Goal: Find specific page/section: Find specific page/section

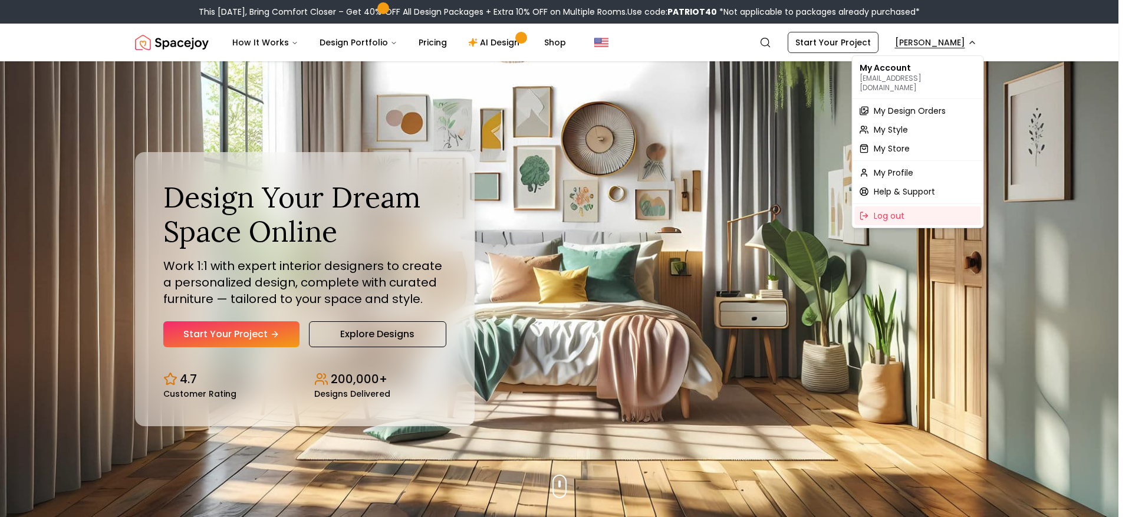
click at [900, 105] on span "My Design Orders" at bounding box center [910, 111] width 72 height 12
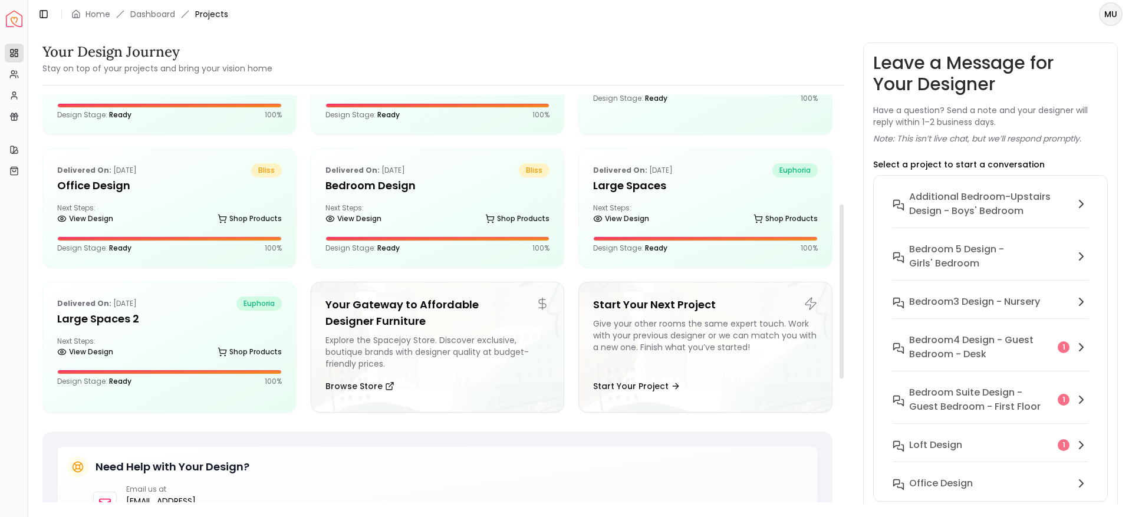
scroll to position [255, 0]
click at [610, 193] on h5 "Large Spaces" at bounding box center [705, 186] width 225 height 17
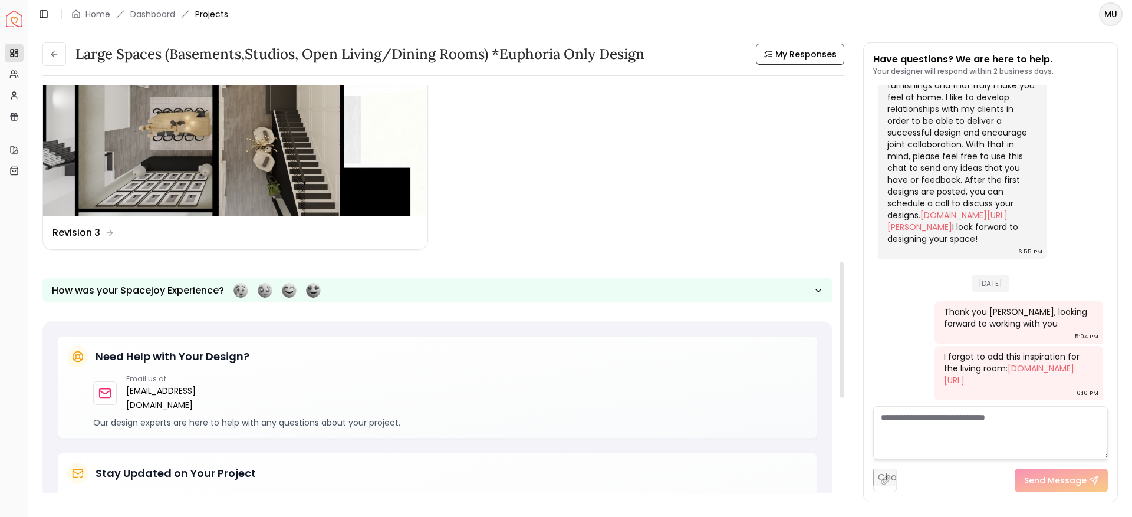
scroll to position [450, 0]
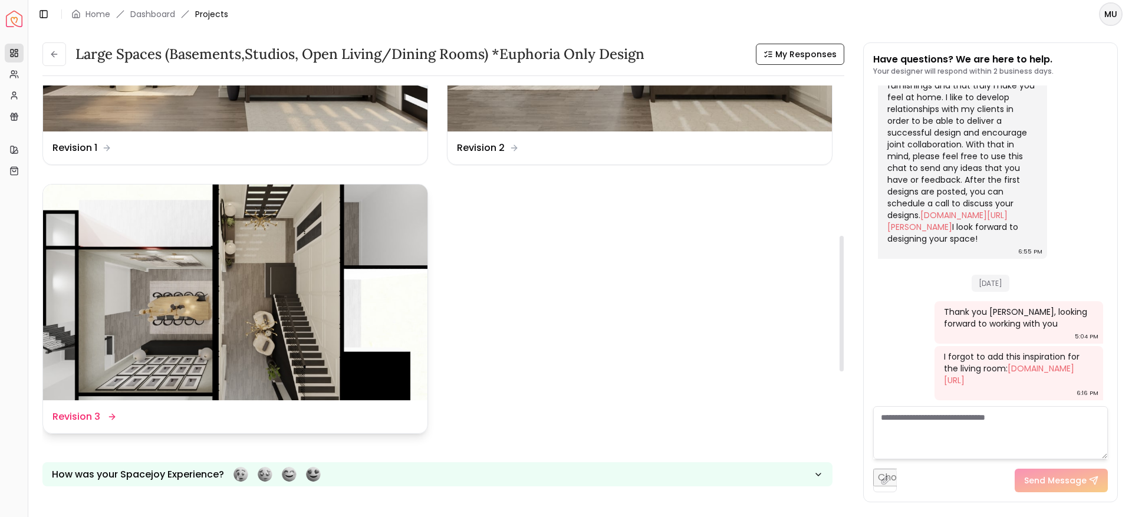
click at [332, 333] on img at bounding box center [235, 293] width 384 height 216
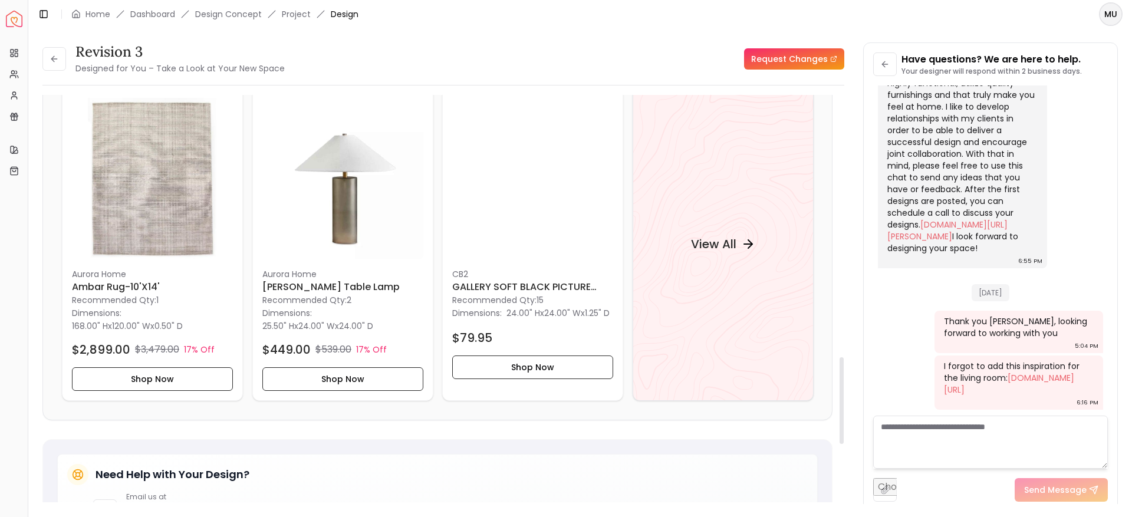
scroll to position [1250, 0]
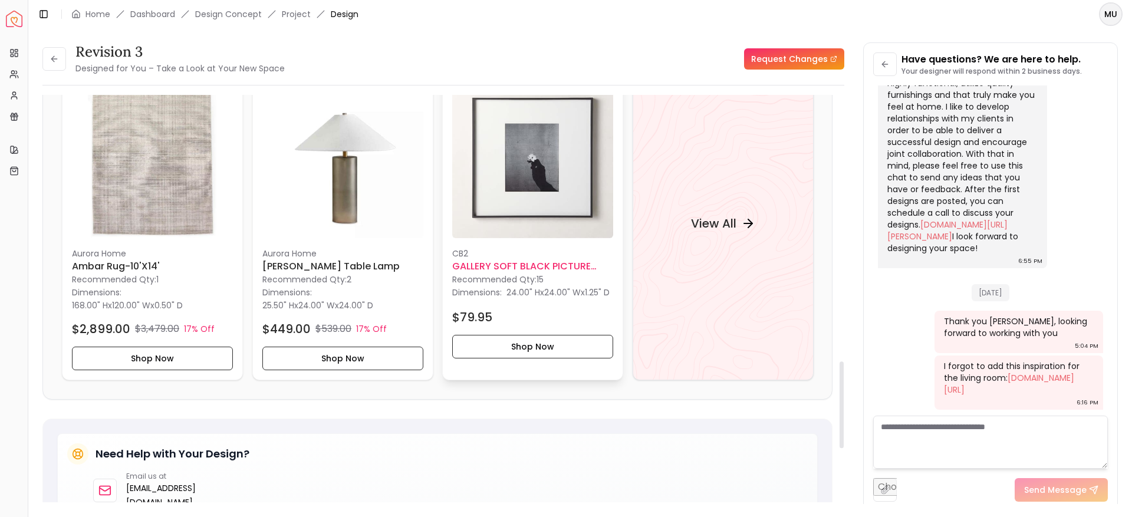
click at [534, 261] on h6 "GALLERY SOFT BLACK PICTURE FRAME WITH WHITE MAT" at bounding box center [532, 266] width 161 height 14
